Goal: Understand process/instructions: Learn about a topic

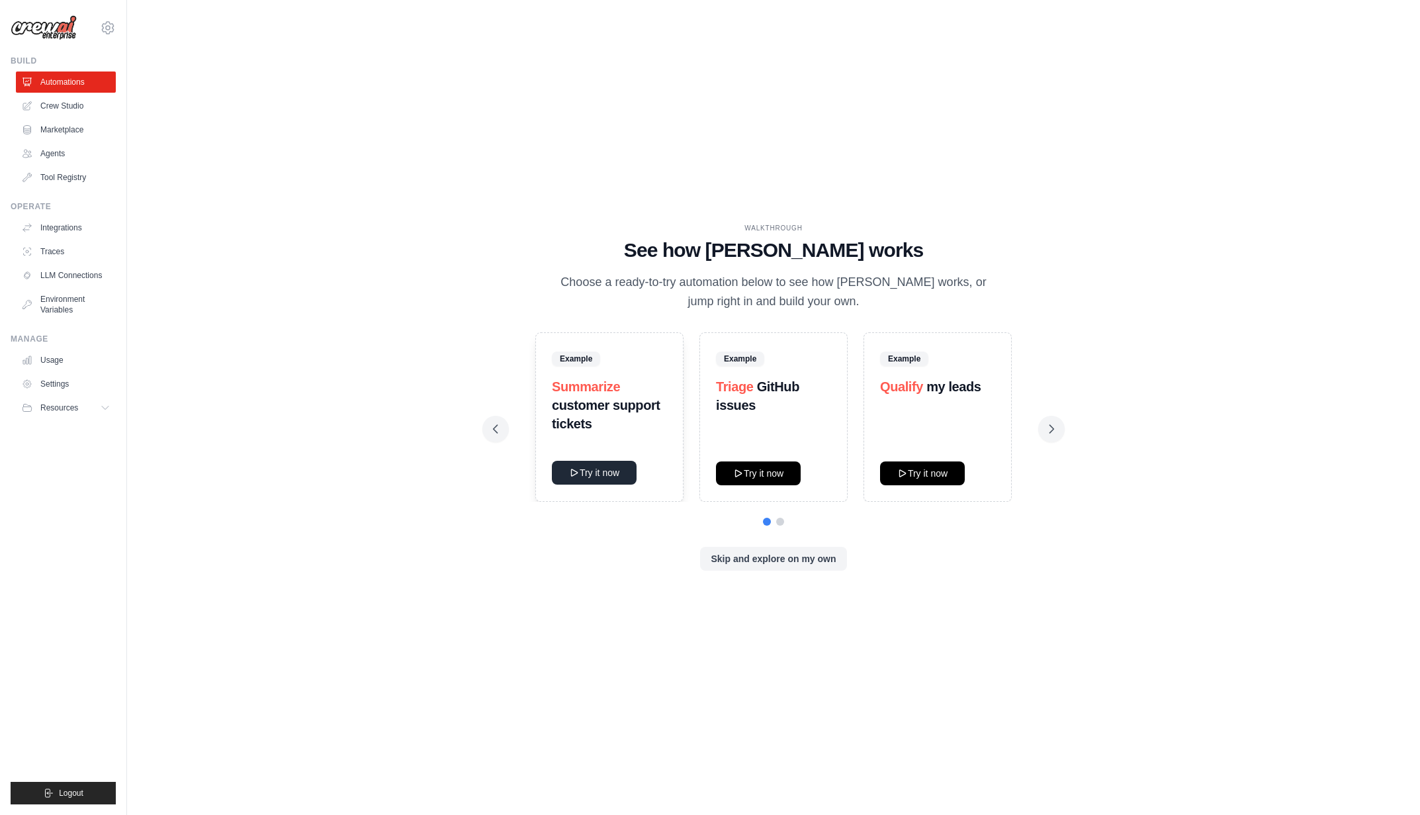
click at [592, 472] on button "Try it now" at bounding box center [594, 473] width 85 height 24
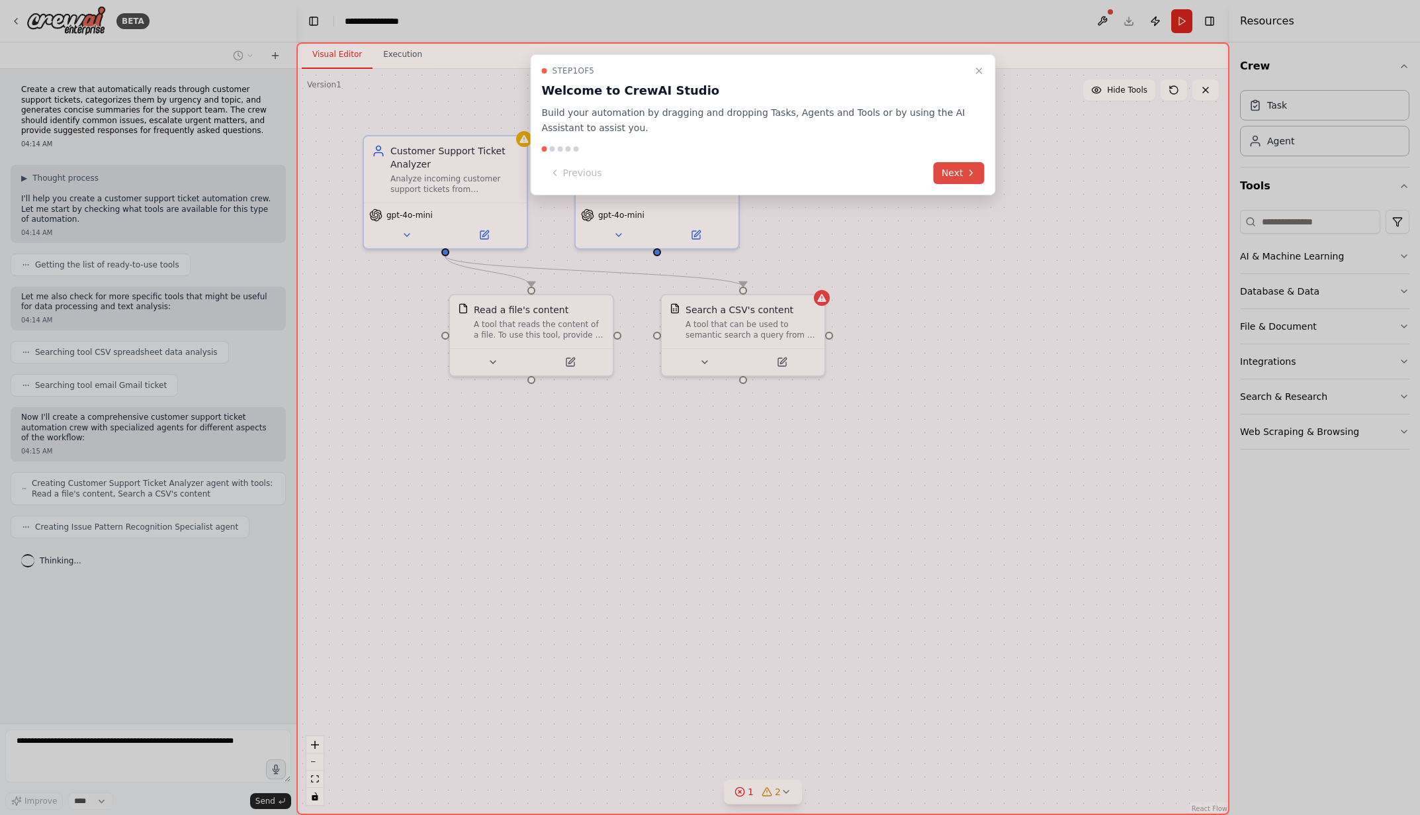
click at [949, 174] on button "Next" at bounding box center [959, 173] width 51 height 22
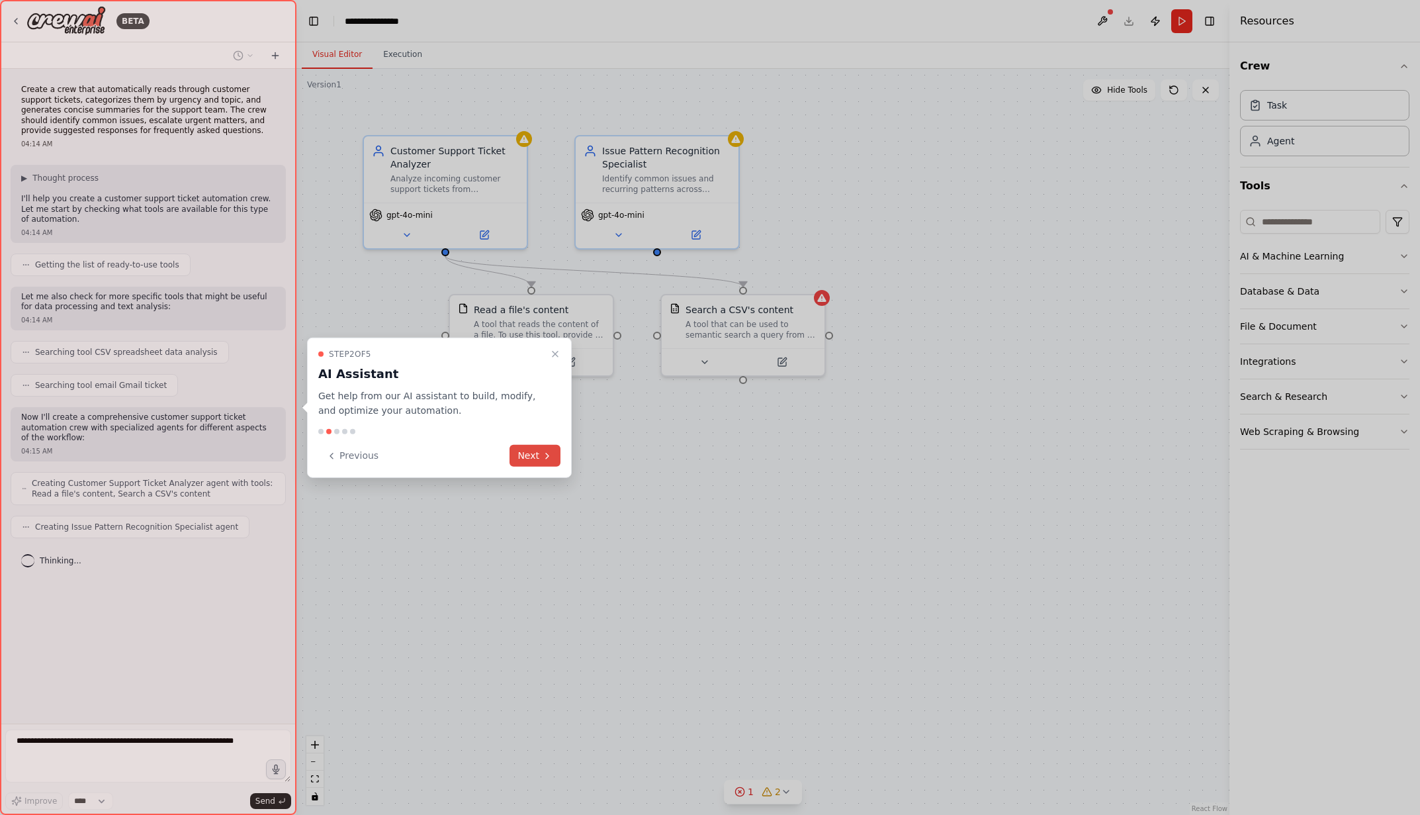
click at [535, 457] on button "Next" at bounding box center [535, 456] width 51 height 22
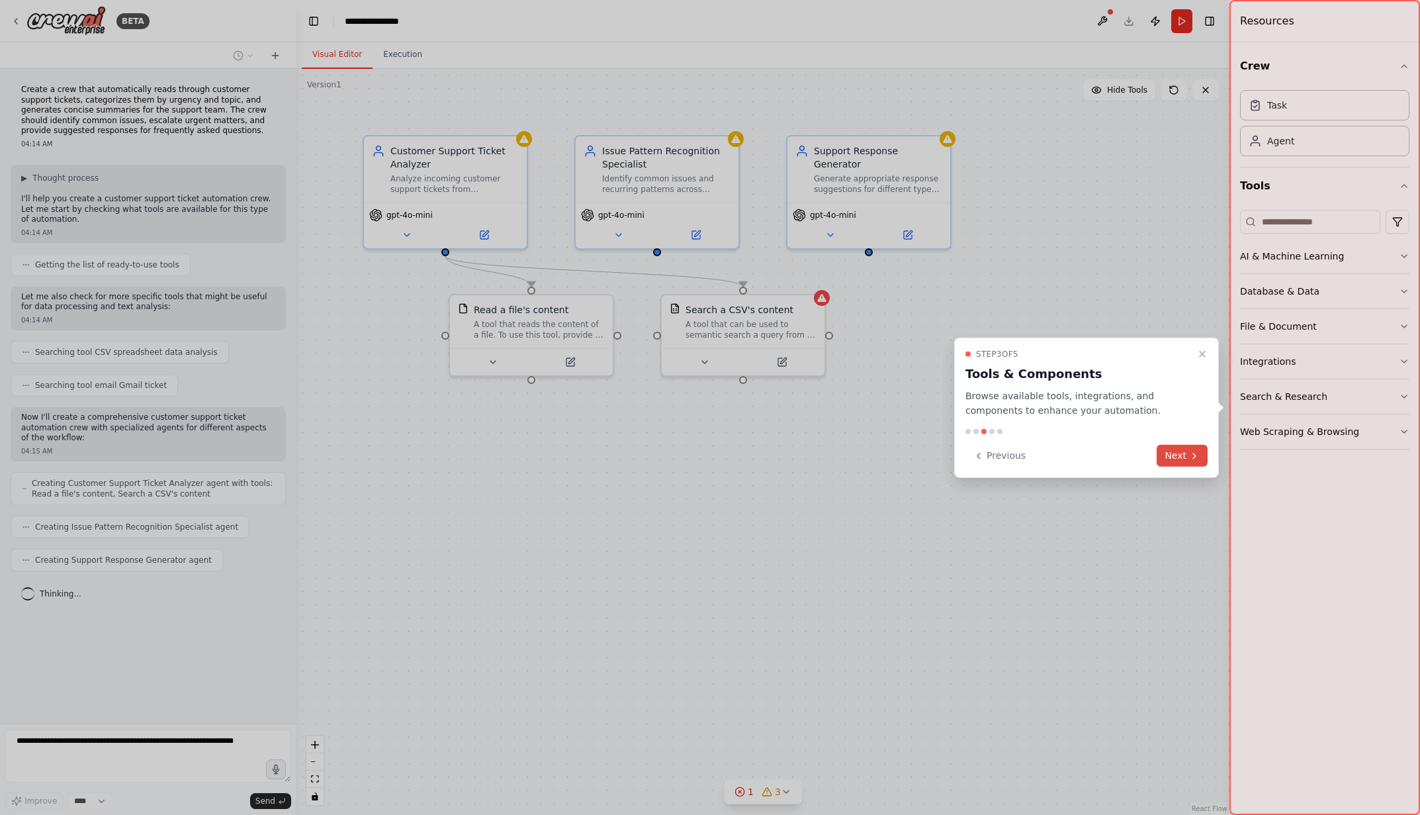
click at [1192, 457] on icon at bounding box center [1194, 455] width 11 height 11
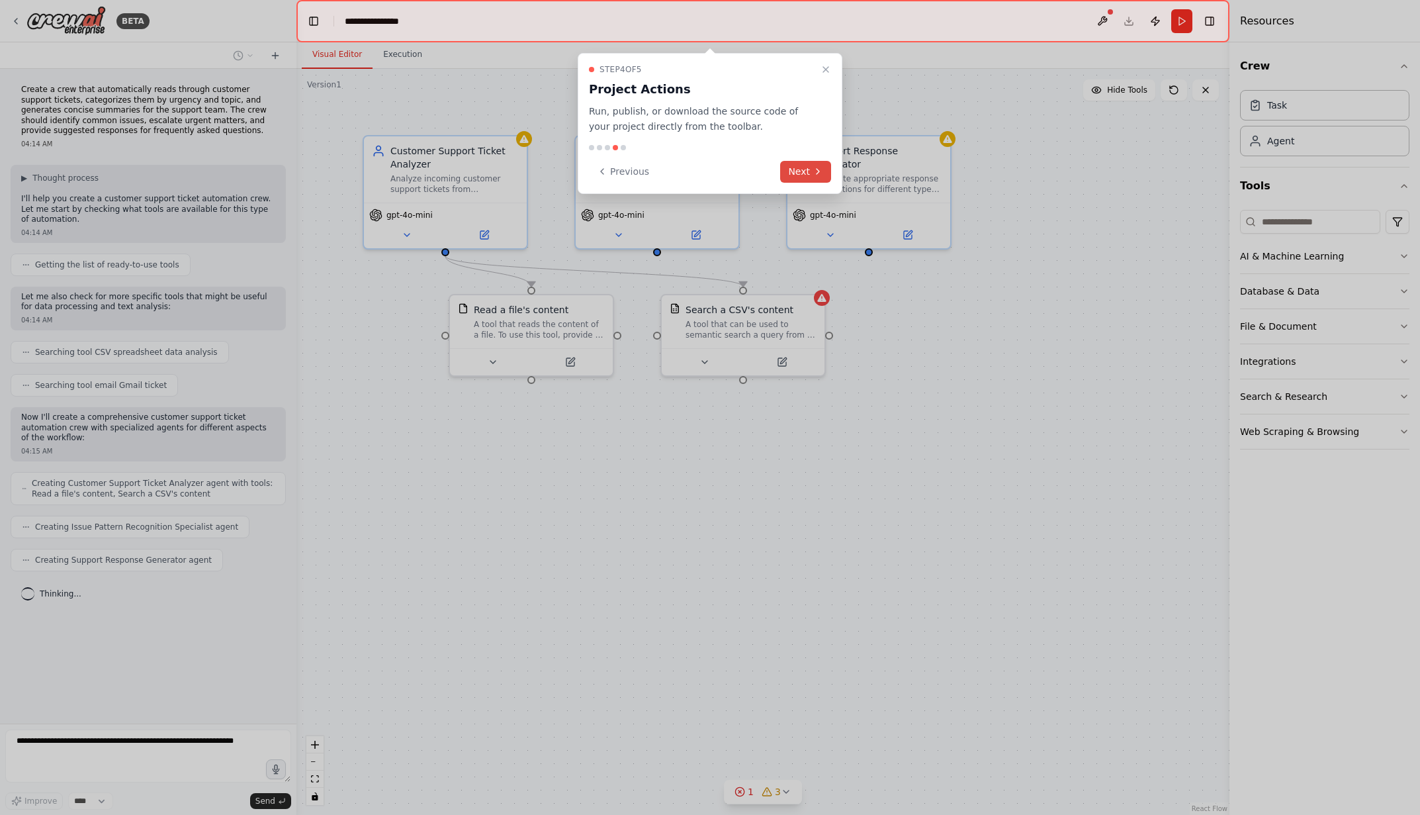
click at [807, 170] on button "Next" at bounding box center [805, 172] width 51 height 22
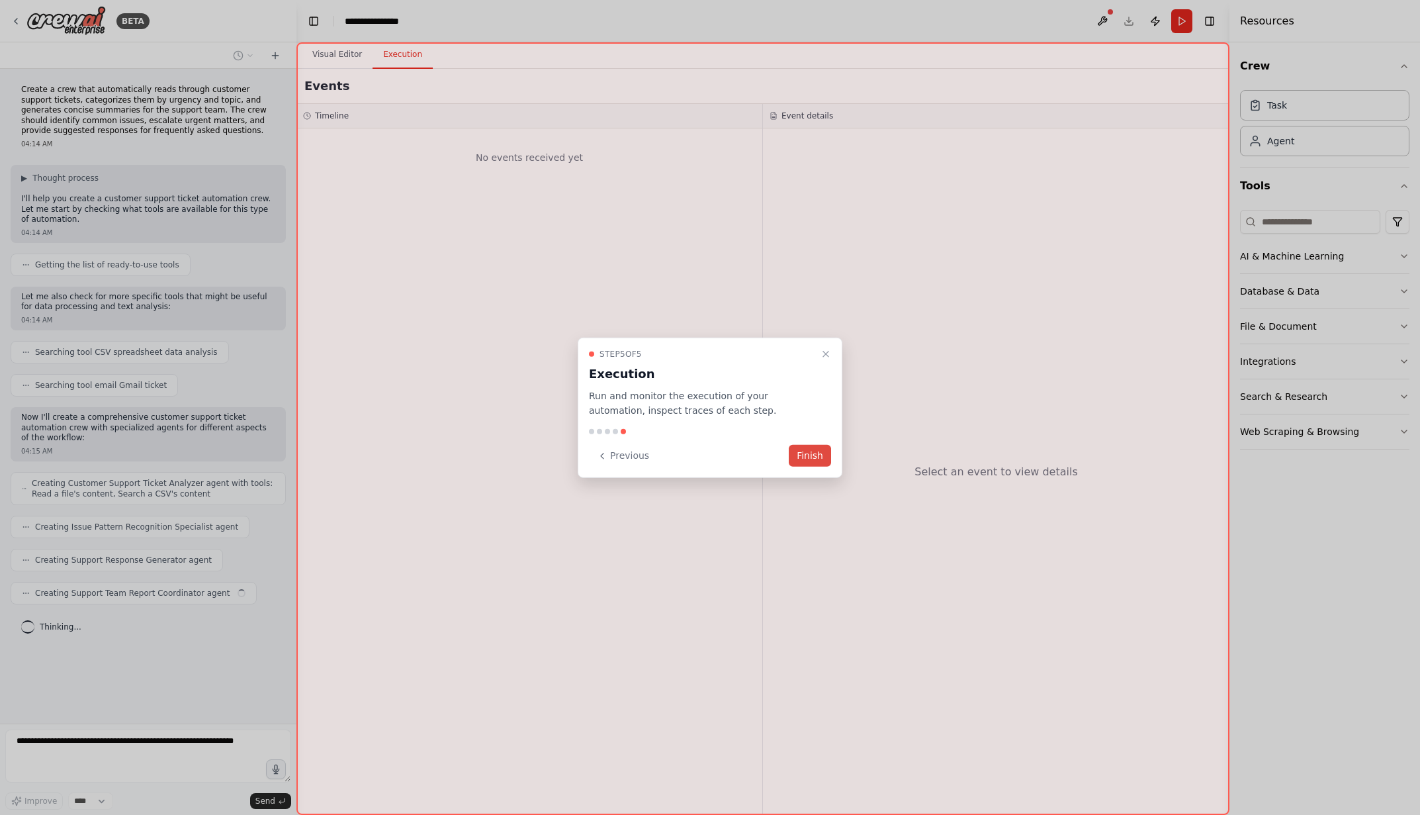
click at [812, 456] on button "Finish" at bounding box center [810, 456] width 42 height 22
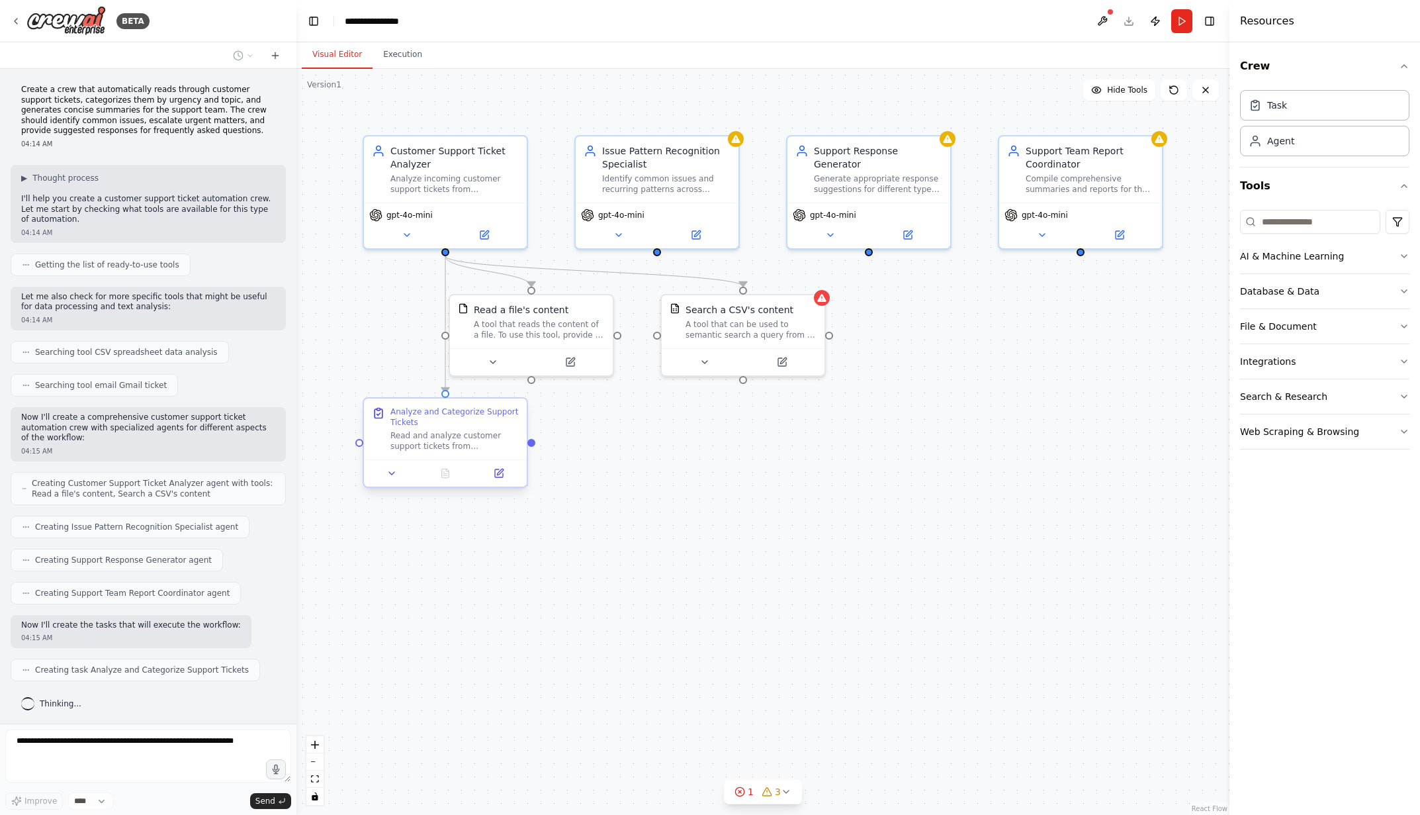
scroll to position [20, 0]
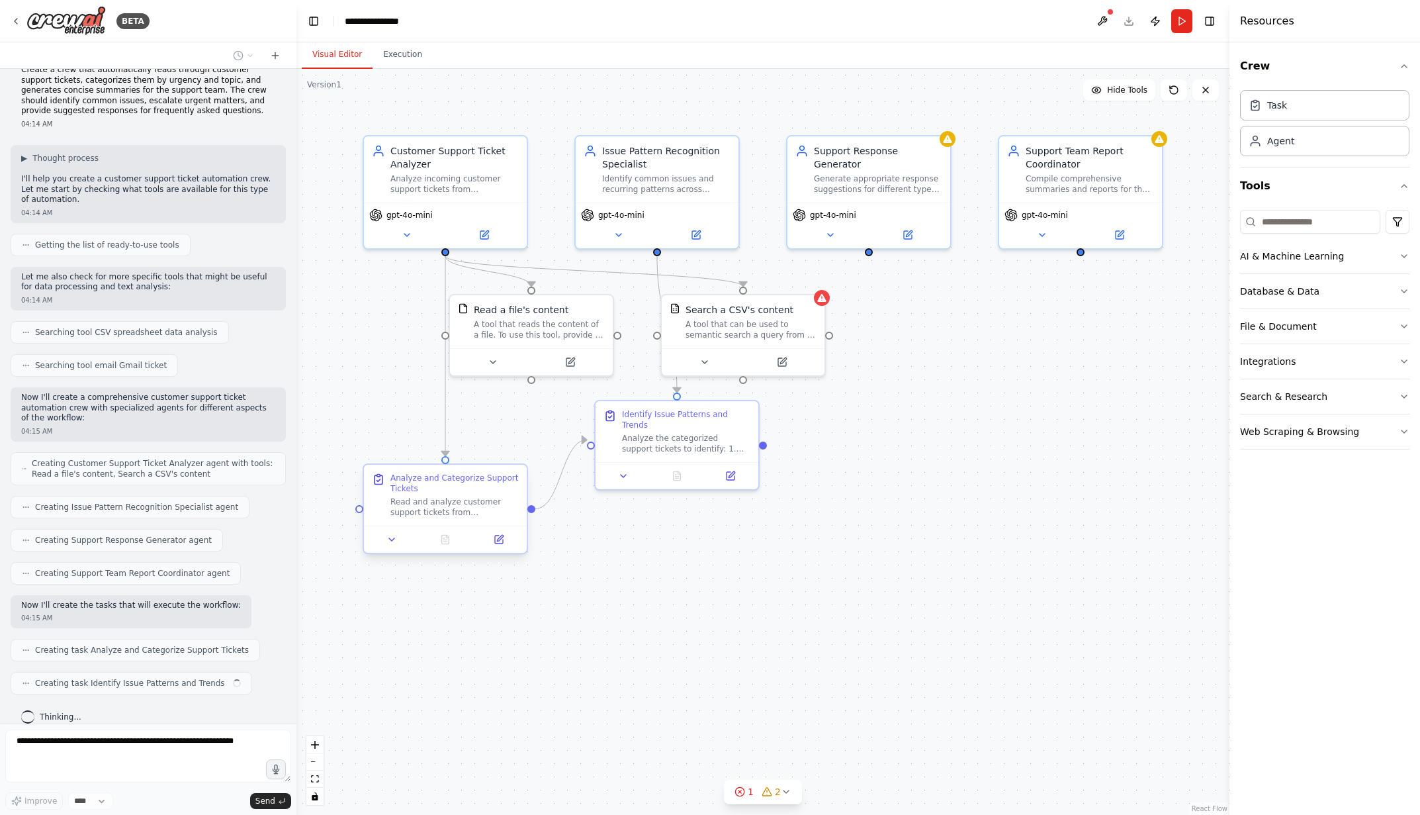
drag, startPoint x: 478, startPoint y: 434, endPoint x: 478, endPoint y: 503, distance: 68.8
click at [478, 503] on div "Read and analyze customer support tickets from {ticket_source}. For each ticket…" at bounding box center [454, 506] width 128 height 21
click at [724, 525] on div ".deletable-edge-delete-btn { width: 20px; height: 20px; border: 0px solid #ffff…" at bounding box center [762, 442] width 933 height 746
drag, startPoint x: 724, startPoint y: 525, endPoint x: 723, endPoint y: 533, distance: 8.7
click at [724, 535] on div ".deletable-edge-delete-btn { width: 20px; height: 20px; border: 0px solid #ffff…" at bounding box center [762, 442] width 933 height 746
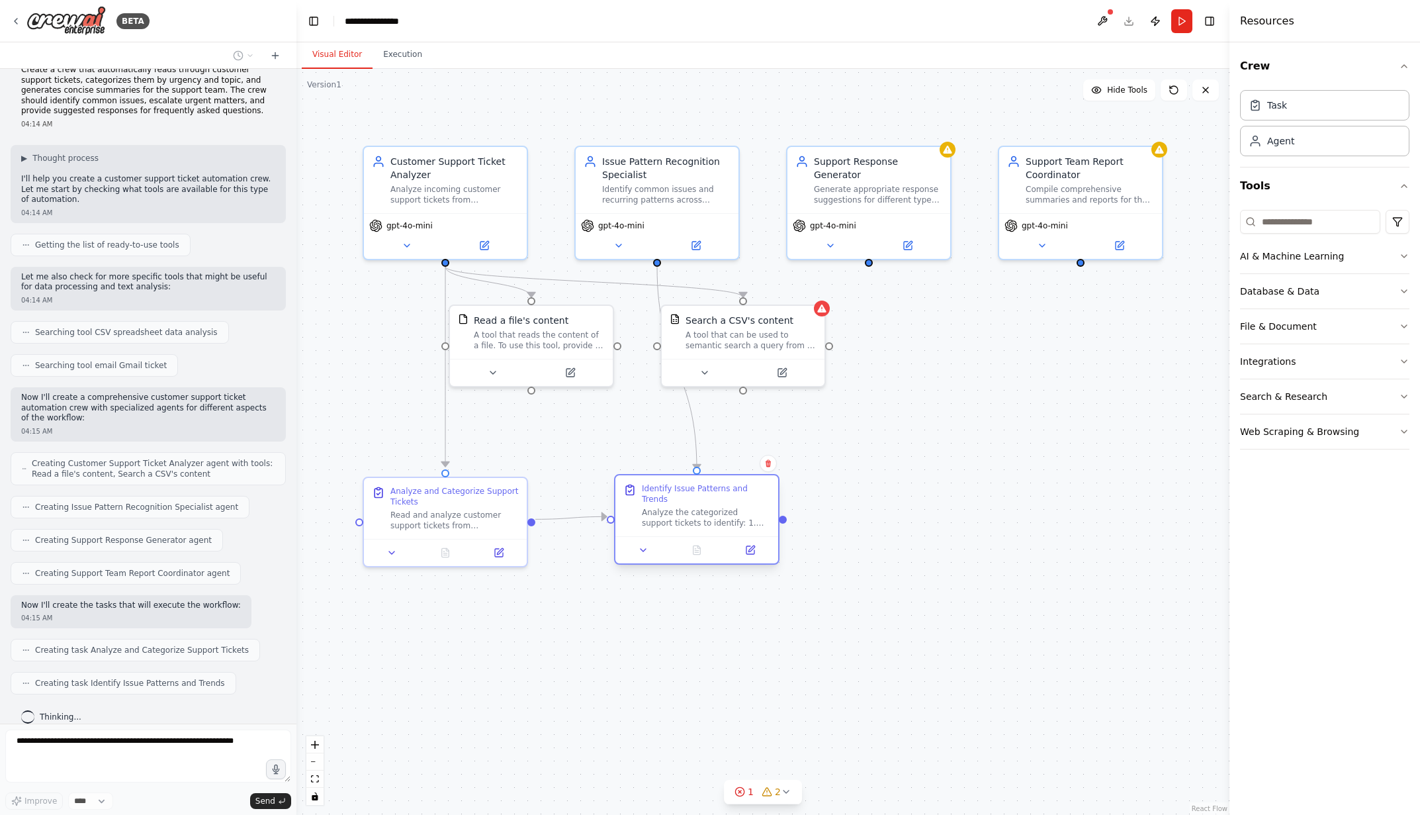
drag, startPoint x: 698, startPoint y: 449, endPoint x: 712, endPoint y: 521, distance: 73.5
click at [712, 521] on div "Identify Issue Patterns and Trends Analyze the categorized support tickets to i…" at bounding box center [696, 505] width 163 height 61
drag, startPoint x: 851, startPoint y: 515, endPoint x: 960, endPoint y: 617, distance: 149.3
click at [960, 617] on div ".deletable-edge-delete-btn { width: 20px; height: 20px; border: 0px solid #ffff…" at bounding box center [762, 442] width 933 height 746
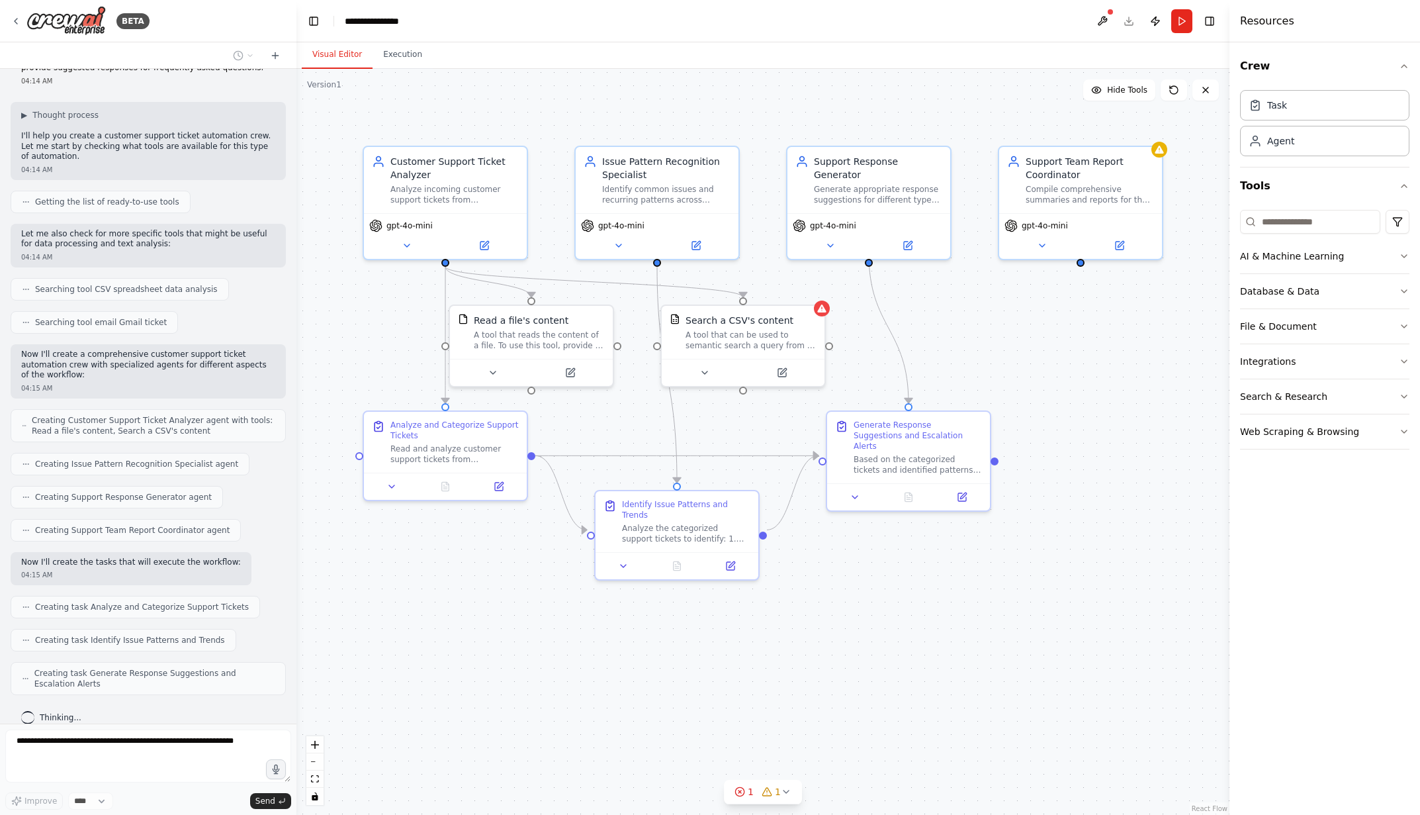
click at [483, 643] on div ".deletable-edge-delete-btn { width: 20px; height: 20px; border: 0px solid #ffff…" at bounding box center [762, 442] width 933 height 746
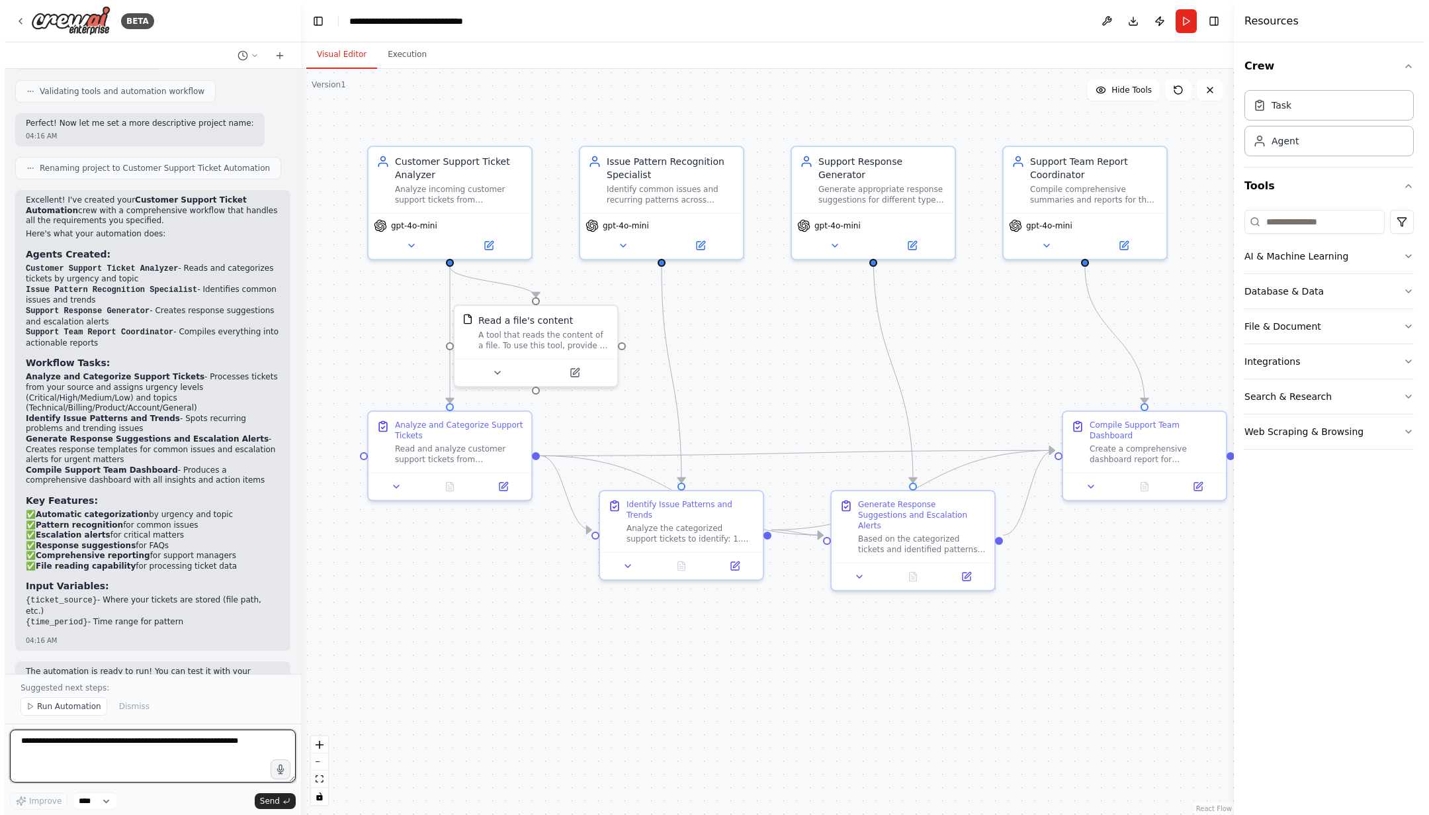
scroll to position [1093, 0]
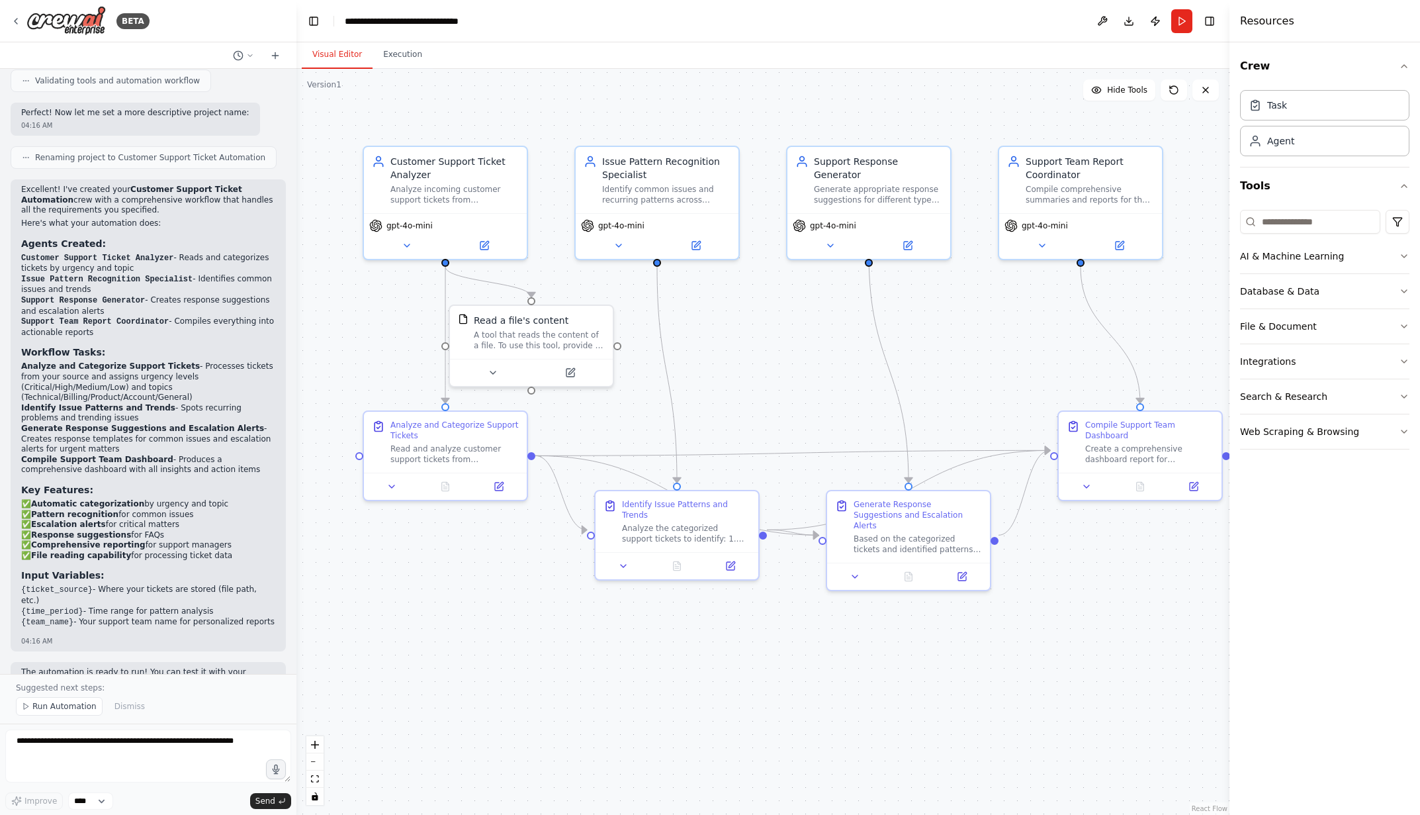
click at [715, 405] on div ".deletable-edge-delete-btn { width: 20px; height: 20px; border: 0px solid #ffff…" at bounding box center [762, 442] width 933 height 746
drag, startPoint x: 679, startPoint y: 527, endPoint x: 680, endPoint y: 682, distance: 154.8
click at [680, 682] on div "Analyze the categorized support tickets to identify: 1. Most common issues and …" at bounding box center [693, 689] width 128 height 21
click at [441, 621] on div ".deletable-edge-delete-btn { width: 20px; height: 20px; border: 0px solid #ffff…" at bounding box center [762, 442] width 933 height 746
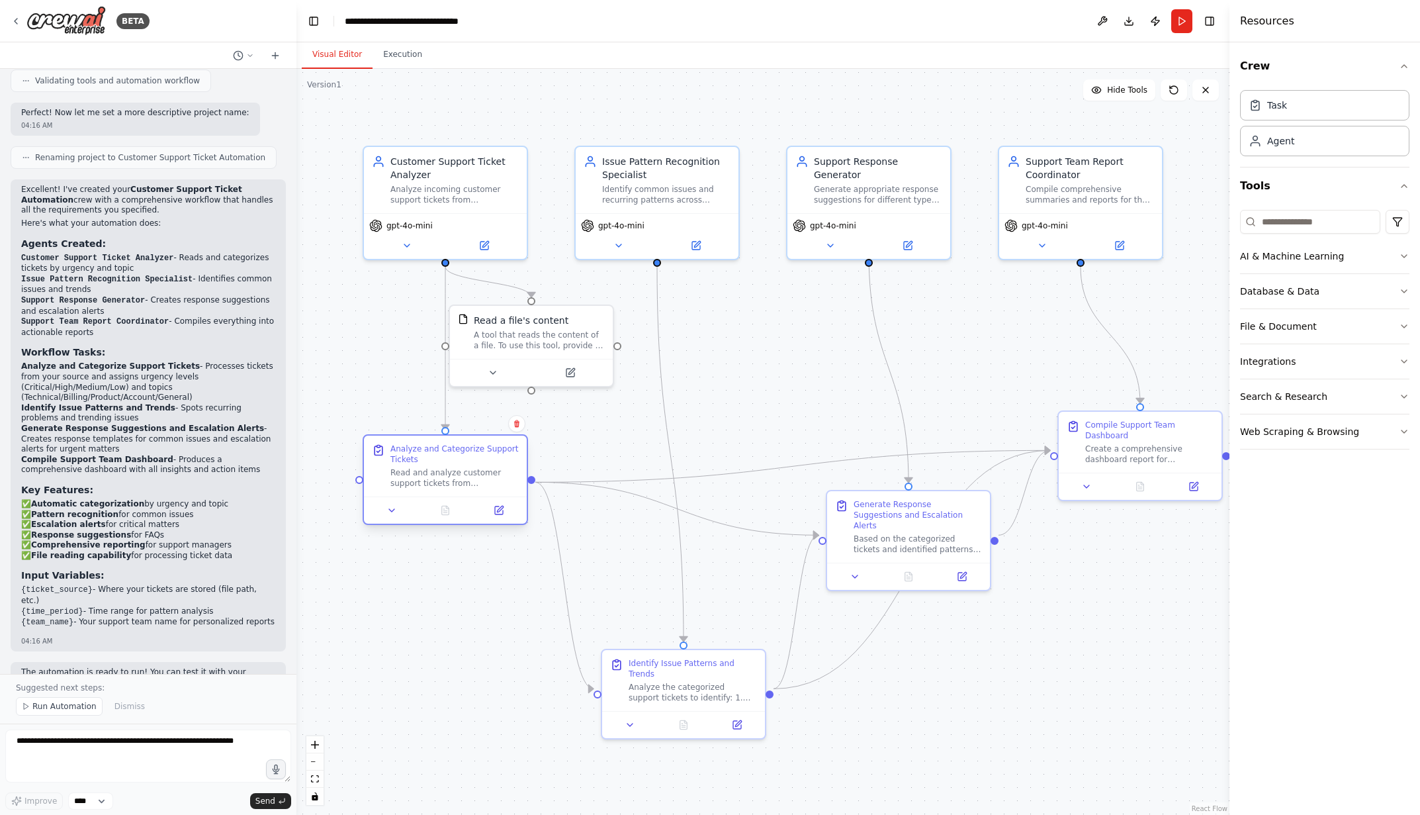
drag, startPoint x: 461, startPoint y: 453, endPoint x: 461, endPoint y: 478, distance: 25.1
click at [461, 478] on div "Read and analyze customer support tickets from {ticket_source}. For each ticket…" at bounding box center [454, 477] width 128 height 21
drag, startPoint x: 521, startPoint y: 334, endPoint x: 541, endPoint y: 334, distance: 19.9
click at [541, 334] on div "A tool that reads the content of a file. To use this tool, provide a 'file_path…" at bounding box center [559, 337] width 131 height 21
drag, startPoint x: 1110, startPoint y: 433, endPoint x: 1094, endPoint y: 376, distance: 59.9
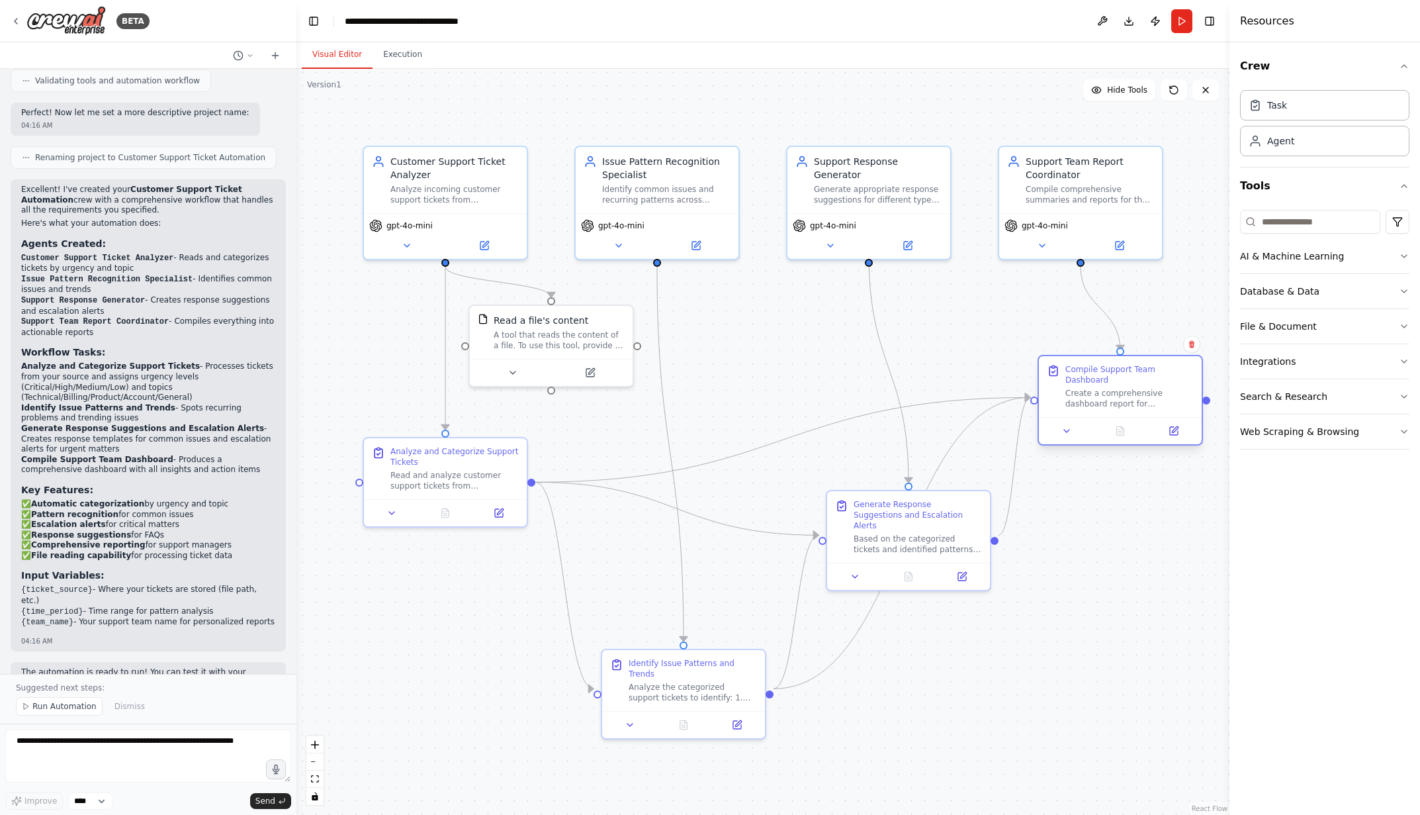
click at [1094, 376] on div "Compile Support Team Dashboard Create a comprehensive dashboard report for {tea…" at bounding box center [1129, 386] width 128 height 45
click at [1061, 560] on div ".deletable-edge-delete-btn { width: 20px; height: 20px; border: 0px solid #ffff…" at bounding box center [767, 442] width 942 height 746
click at [1412, 254] on icon "button" at bounding box center [1413, 256] width 11 height 11
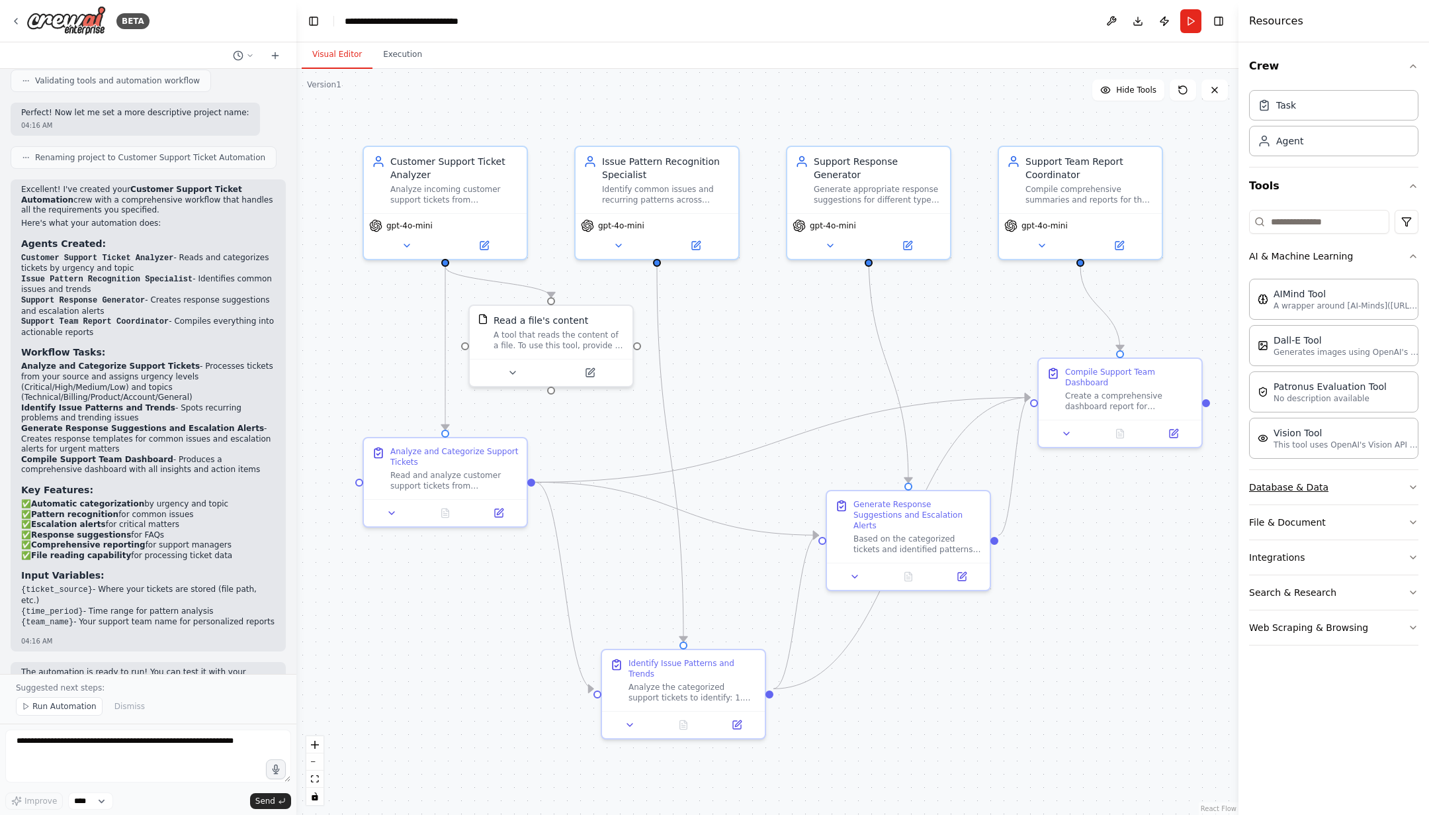
click at [1416, 485] on icon "button" at bounding box center [1413, 487] width 11 height 11
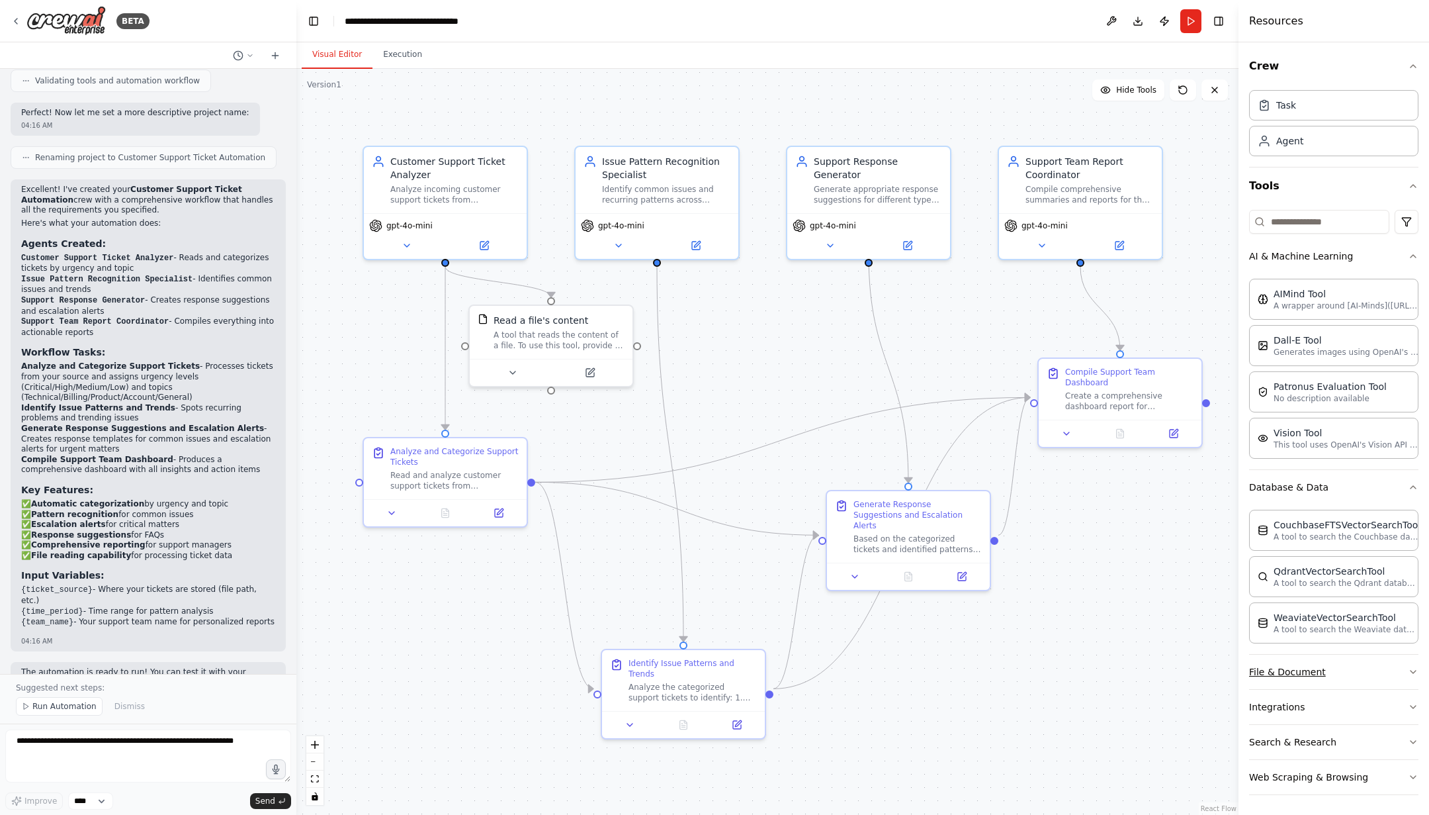
click at [1415, 666] on icon "button" at bounding box center [1413, 671] width 11 height 11
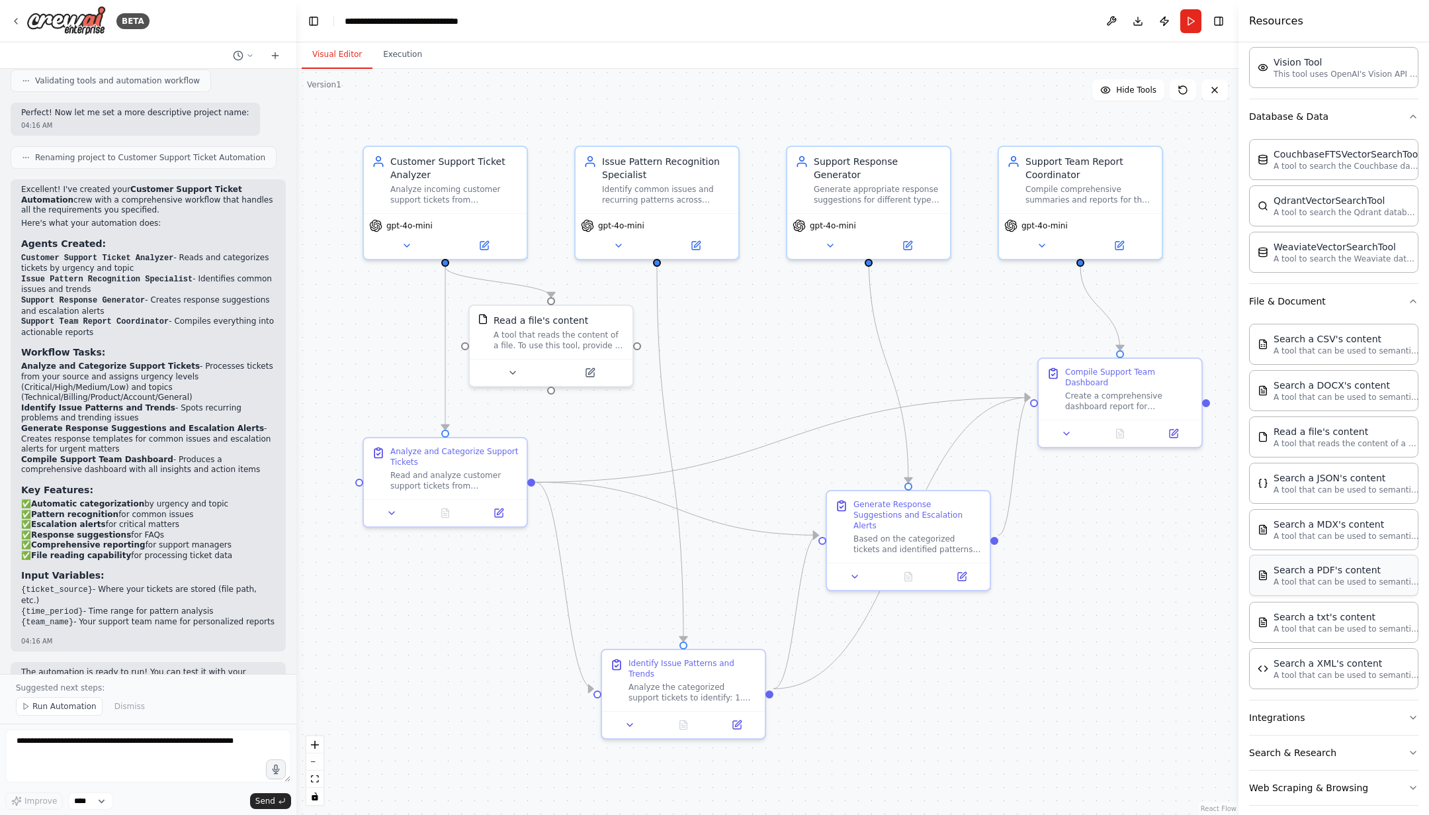
scroll to position [373, 0]
click at [1408, 709] on icon "button" at bounding box center [1413, 714] width 11 height 11
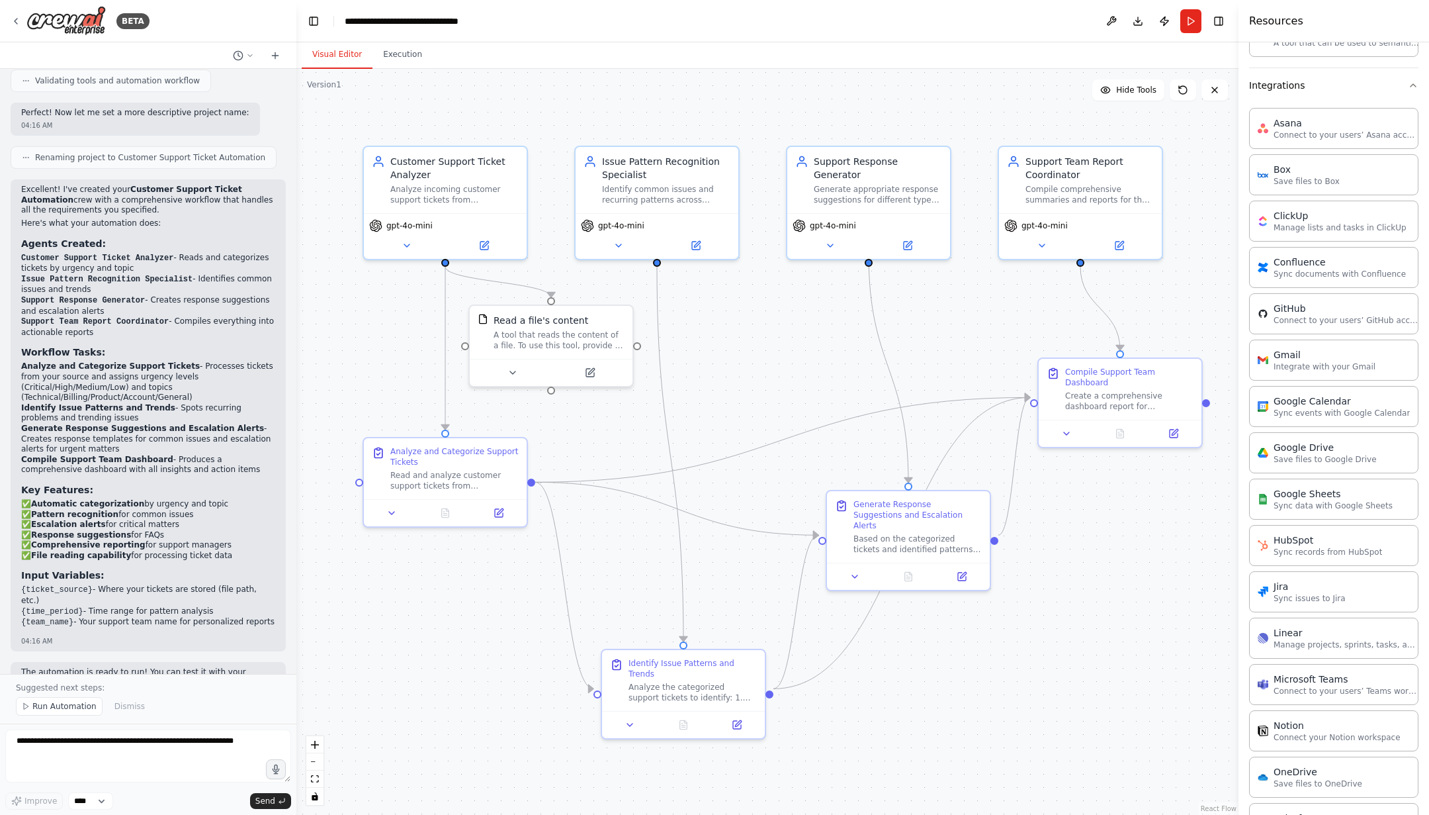
scroll to position [1018, 0]
